Goal: Transaction & Acquisition: Purchase product/service

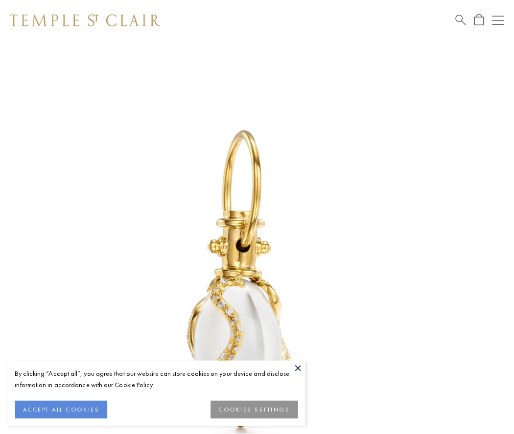
scroll to position [4, 0]
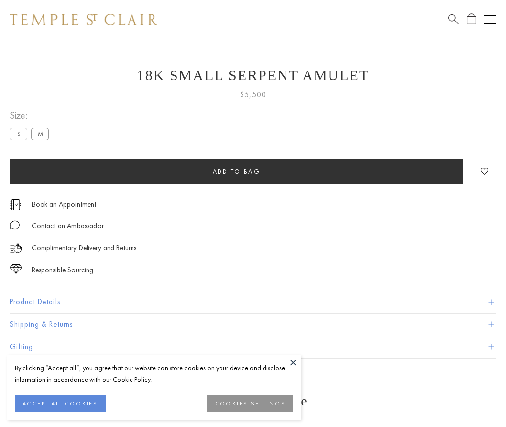
click at [236, 171] on span "Add to bag" at bounding box center [237, 171] width 48 height 8
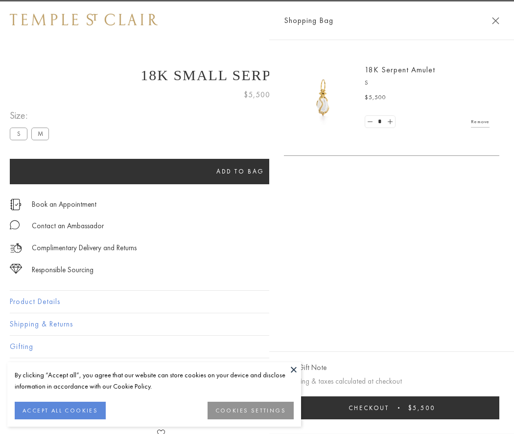
click at [392, 408] on button "Checkout $5,500" at bounding box center [391, 408] width 215 height 23
